Goal: Transaction & Acquisition: Book appointment/travel/reservation

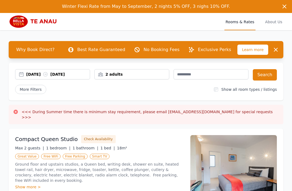
click at [78, 76] on div "[DATE] [DATE]" at bounding box center [58, 74] width 64 height 5
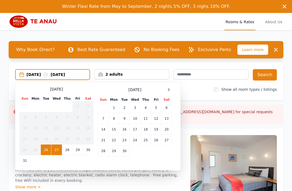
click at [172, 90] on div at bounding box center [169, 90] width 6 height 6
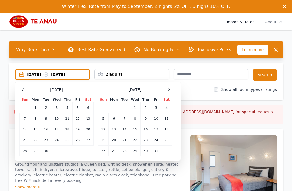
click at [171, 90] on div at bounding box center [169, 90] width 6 height 6
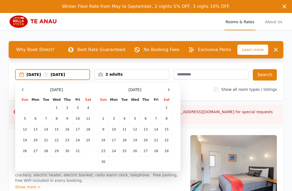
click at [168, 91] on icon at bounding box center [168, 90] width 1 height 2
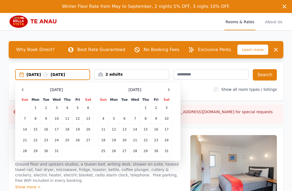
click at [169, 91] on icon at bounding box center [169, 90] width 4 height 4
click at [125, 128] on td "17" at bounding box center [124, 129] width 11 height 11
click at [148, 131] on td "19" at bounding box center [145, 129] width 11 height 11
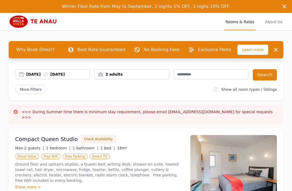
click at [264, 76] on button "Search" at bounding box center [265, 74] width 24 height 11
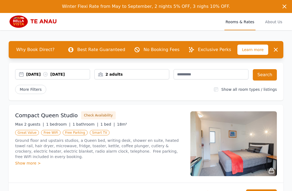
click at [96, 1] on div "Winter Flexi Rate from May to September, 2 nights 5% OFF, 3 nighs 10% OFF. Wint…" at bounding box center [146, 6] width 292 height 13
click at [98, 1] on div "Winter Flexi Rate from May to September, 2 nights 5% OFF, 3 nighs 10% OFF. Wint…" at bounding box center [146, 6] width 292 height 13
click at [97, 1] on div "Winter Flexi Rate from May to September, 2 nights 5% OFF, 3 nighs 10% OFF. Wint…" at bounding box center [146, 6] width 292 height 13
